Goal: Find specific page/section: Find specific page/section

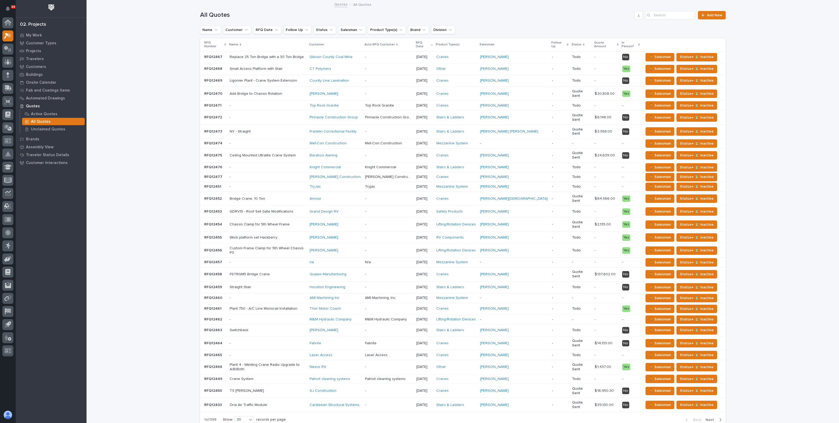
click at [10, 33] on icon at bounding box center [8, 36] width 8 height 6
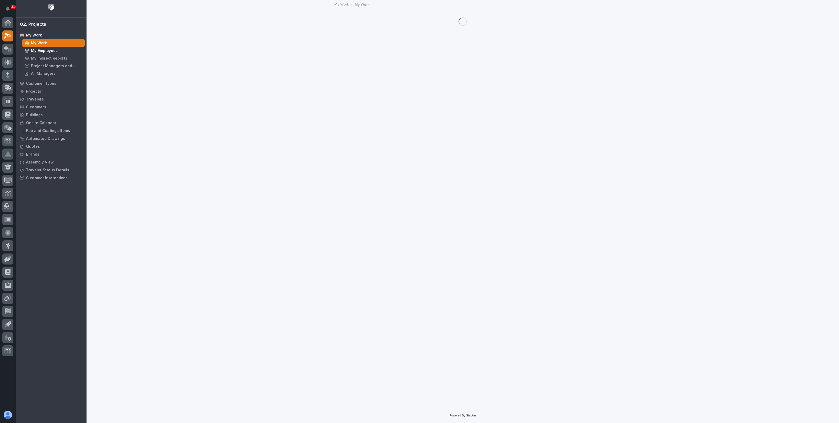
click at [39, 48] on div "My Employees" at bounding box center [53, 50] width 63 height 7
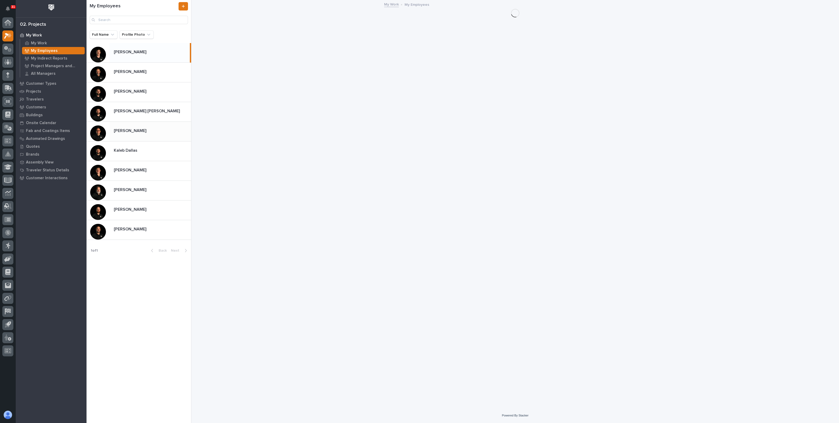
click at [129, 131] on p "[PERSON_NAME]" at bounding box center [131, 130] width 34 height 6
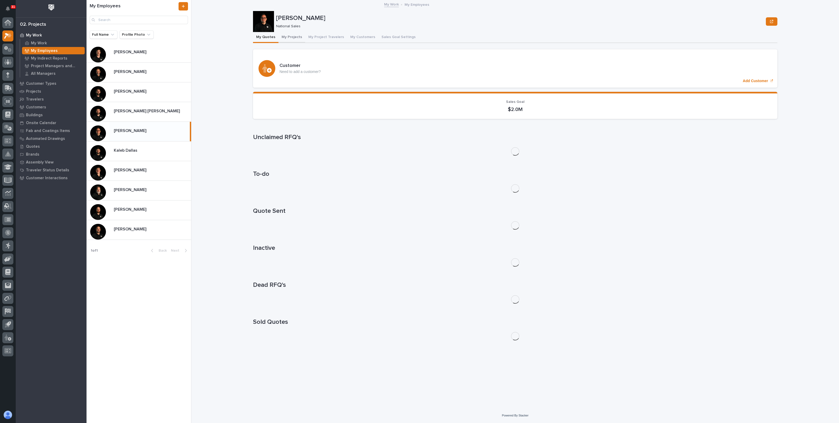
click at [283, 36] on button "My Projects" at bounding box center [292, 37] width 27 height 11
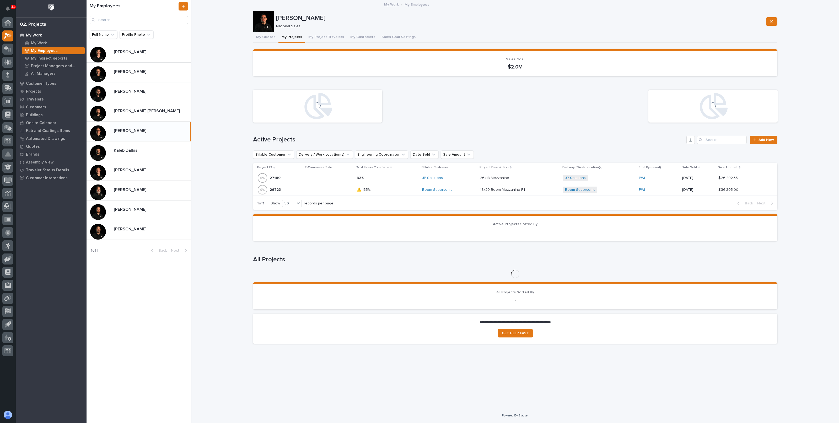
click at [261, 34] on button "My Quotes" at bounding box center [265, 37] width 25 height 11
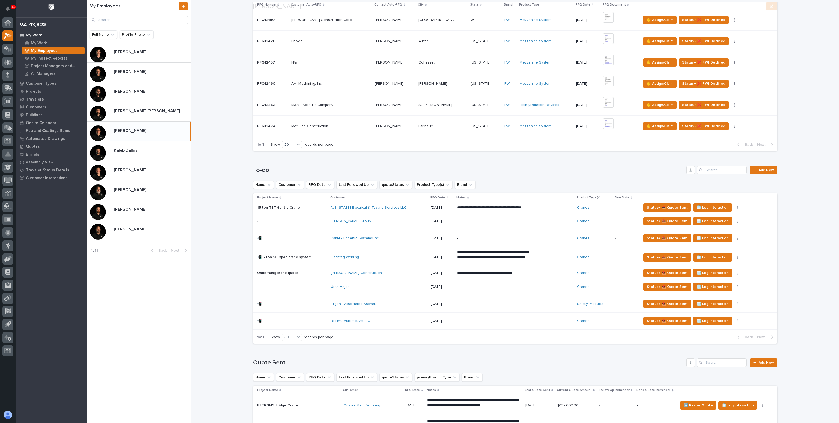
scroll to position [164, 0]
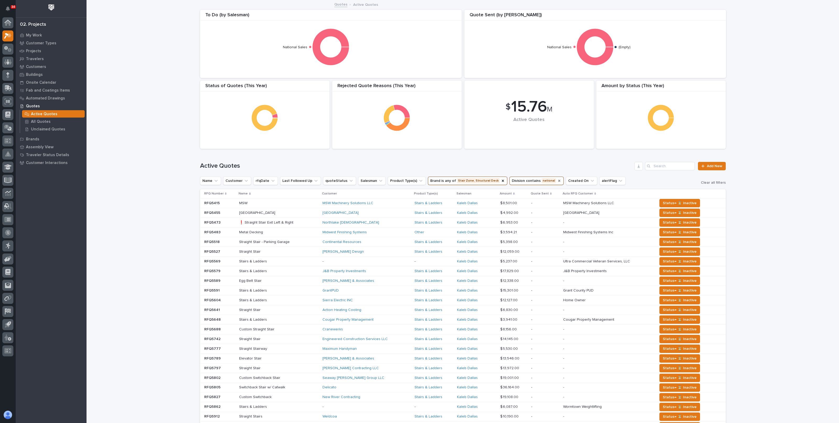
click at [557, 180] on icon "Division" at bounding box center [559, 181] width 4 height 4
click at [502, 181] on icon "Brand" at bounding box center [503, 181] width 2 height 2
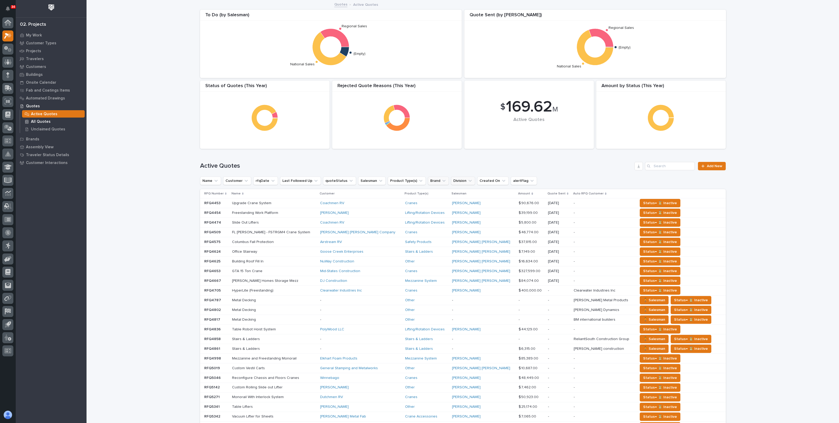
click at [47, 119] on p "All Quotes" at bounding box center [41, 121] width 20 height 5
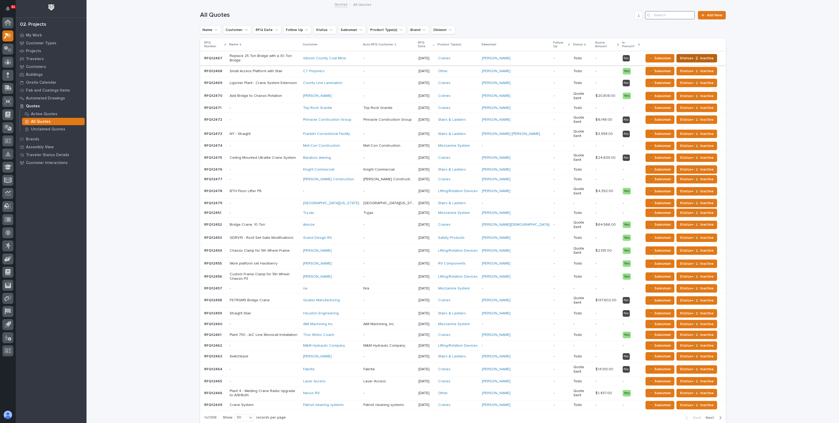
click at [673, 18] on input "Search" at bounding box center [670, 15] width 50 height 8
paste input "Fuyao Glass America, Inc"
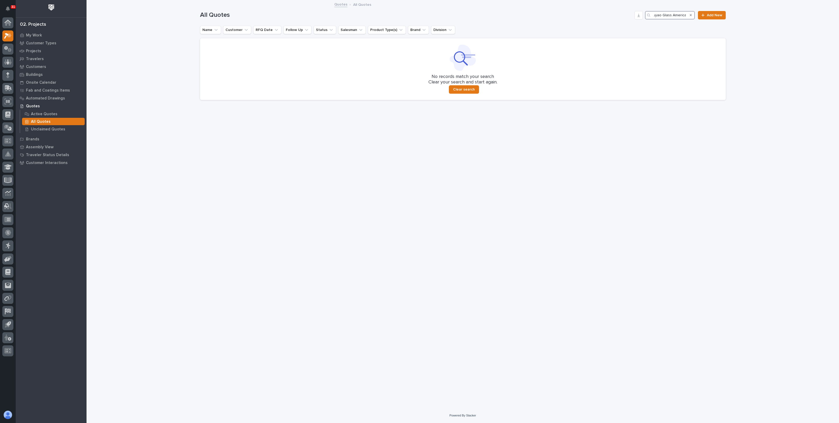
scroll to position [0, 2]
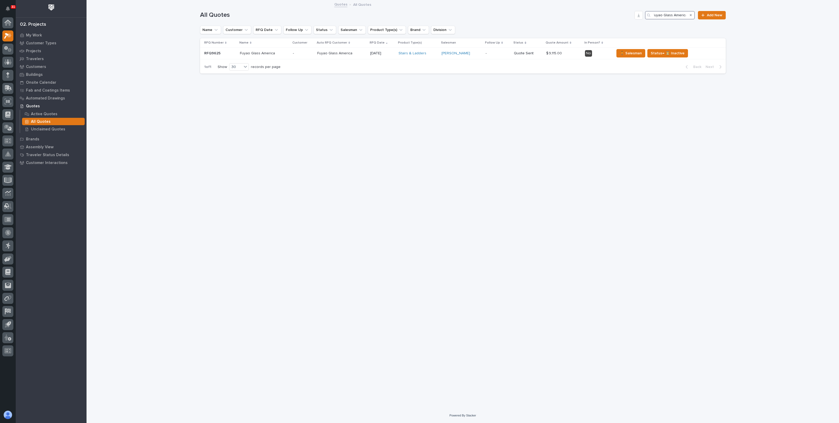
type input "Fuyao Glass America"
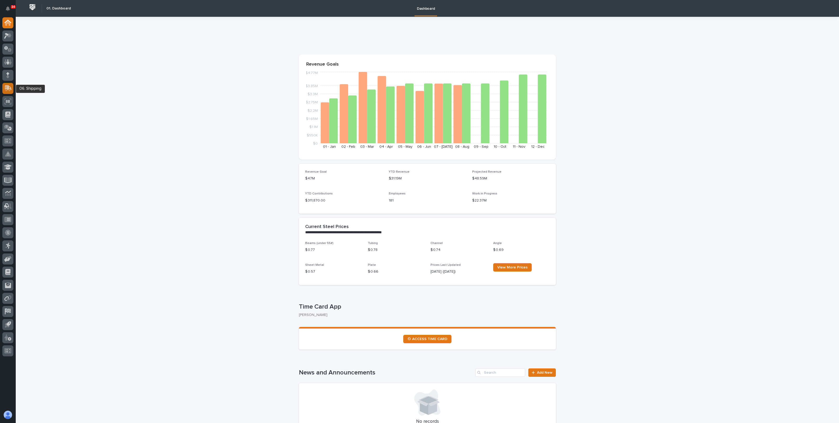
click at [7, 93] on div at bounding box center [7, 88] width 11 height 11
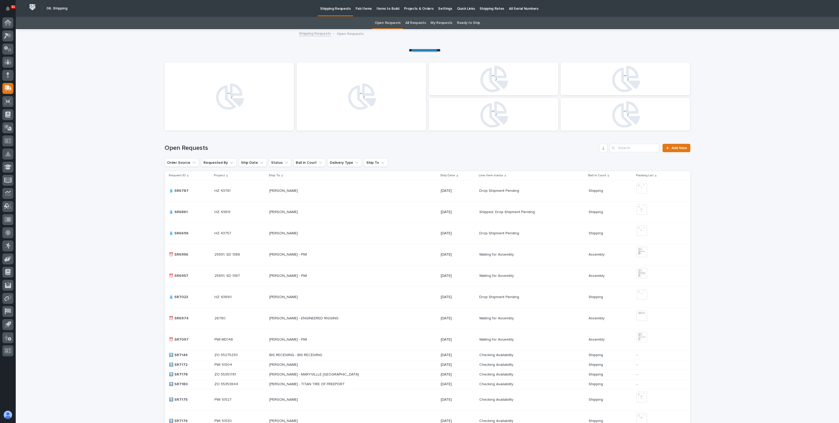
click at [480, 8] on p "Shipping Rates" at bounding box center [492, 5] width 25 height 11
